Goal: Navigation & Orientation: Find specific page/section

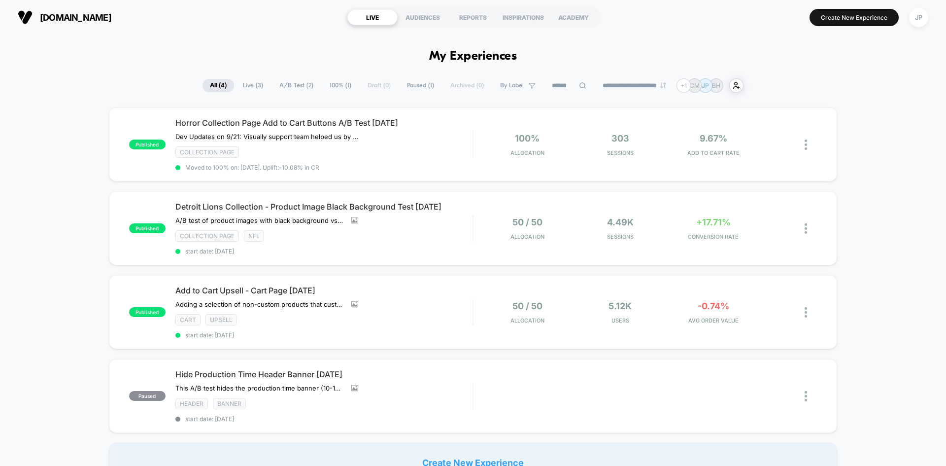
click at [890, 118] on div "published Horror Collection Page Add to Cart Buttons A/B Test [DATE] Dev Update…" at bounding box center [473, 294] width 946 height 374
click at [481, 242] on div "published Detroit Lions Collection - Product Image Black Background Test [DATE]…" at bounding box center [473, 228] width 728 height 74
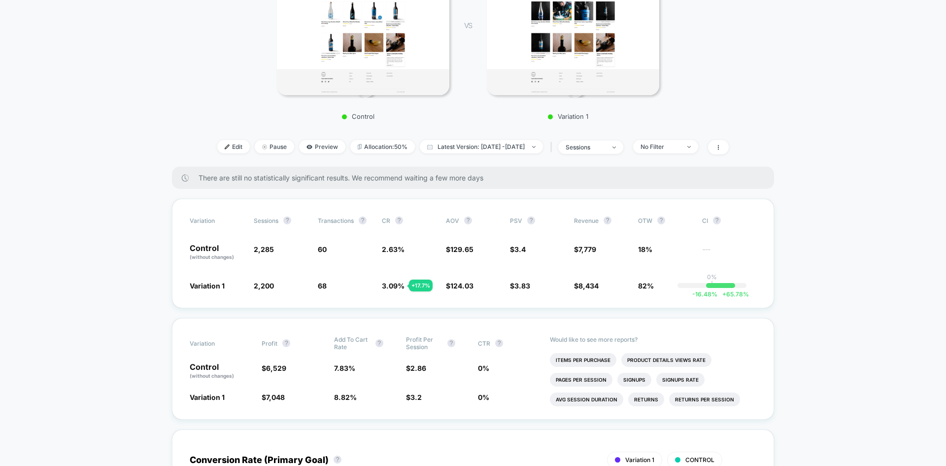
scroll to position [197, 0]
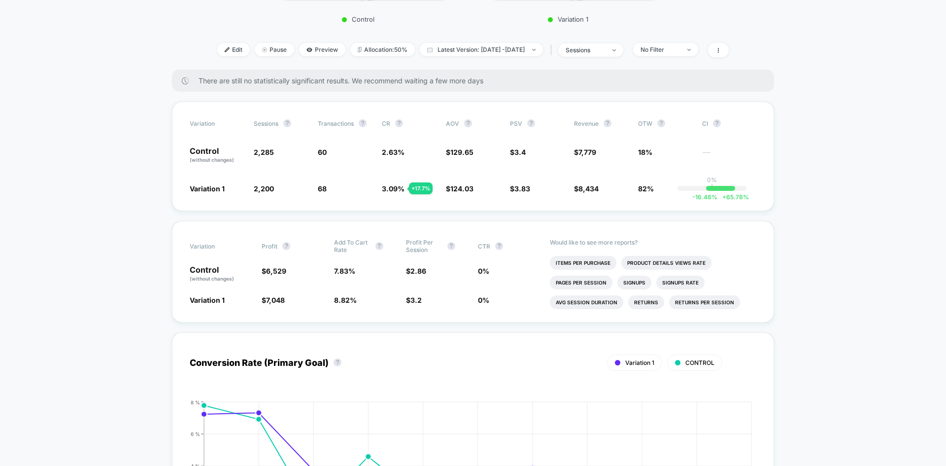
scroll to position [345, 0]
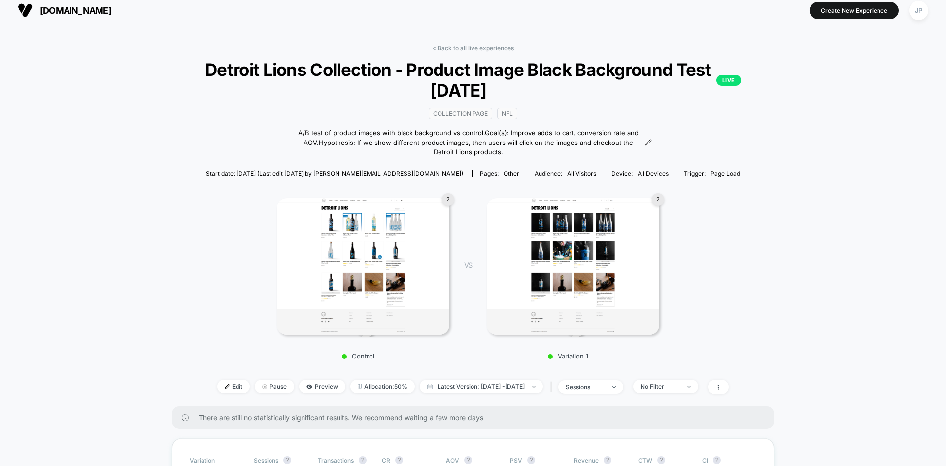
scroll to position [0, 0]
